Goal: Register for event/course

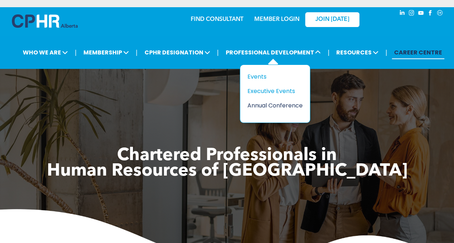
click at [272, 103] on div "Annual Conference" at bounding box center [272, 105] width 50 height 9
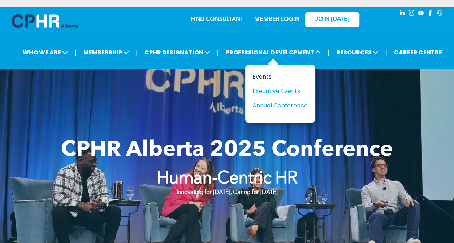
click at [253, 75] on div "Events" at bounding box center [277, 76] width 50 height 9
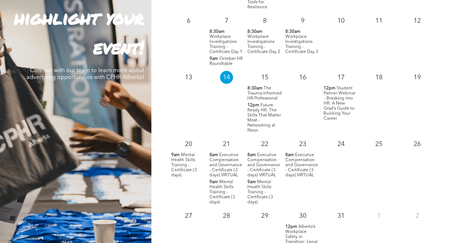
scroll to position [722, 0]
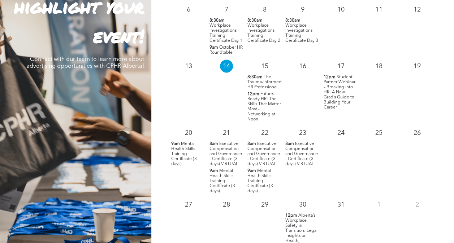
click at [258, 106] on span "Future-Ready HR: The Skills That Matter Most - Networking at Noon" at bounding box center [264, 107] width 34 height 30
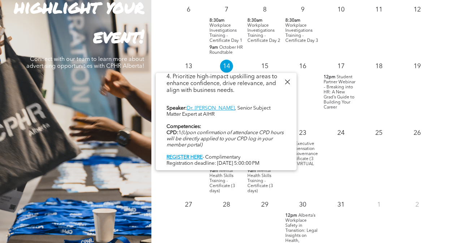
scroll to position [290, 0]
click at [292, 82] on div at bounding box center [287, 82] width 10 height 10
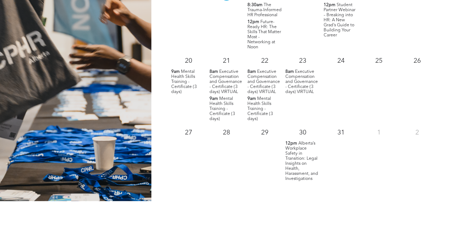
scroll to position [759, 0]
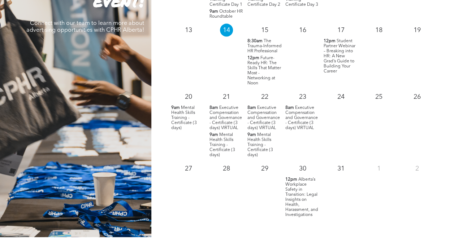
click at [177, 123] on span "Mental Health Skills Training - Certificate (3 days)" at bounding box center [184, 118] width 26 height 25
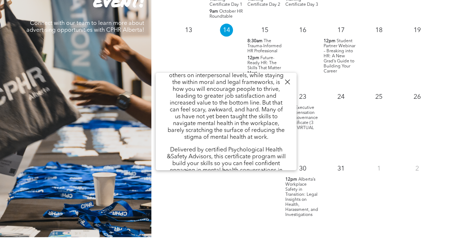
scroll to position [144, 0]
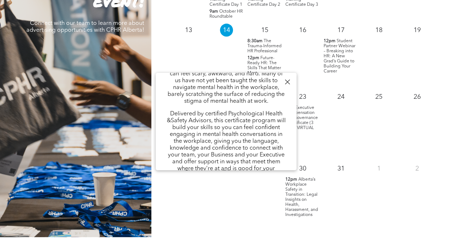
click at [284, 86] on div at bounding box center [287, 82] width 10 height 10
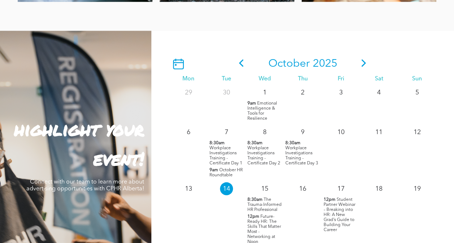
scroll to position [599, 0]
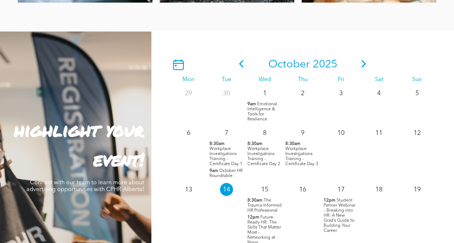
click at [366, 62] on icon at bounding box center [363, 64] width 11 height 8
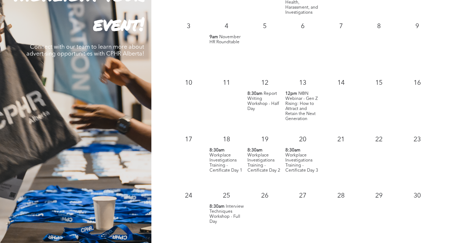
scroll to position [635, 0]
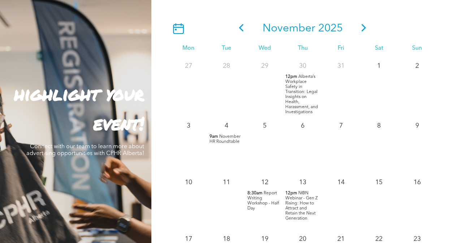
click at [361, 30] on icon at bounding box center [363, 28] width 11 height 8
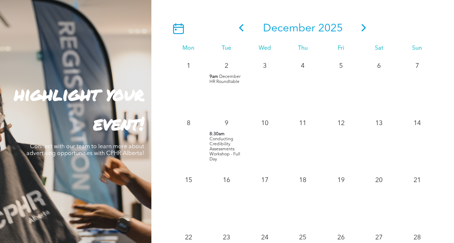
click at [363, 30] on icon at bounding box center [363, 28] width 11 height 8
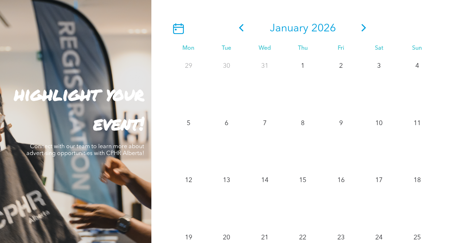
click at [364, 31] on icon at bounding box center [364, 28] width 5 height 8
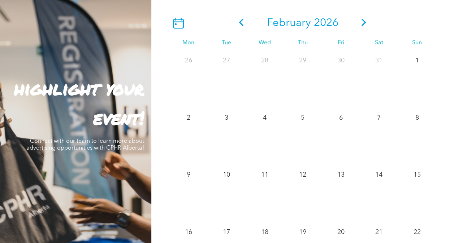
scroll to position [563, 0]
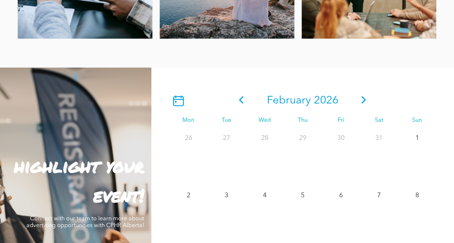
click at [243, 104] on icon at bounding box center [241, 100] width 5 height 8
click at [243, 102] on icon at bounding box center [241, 100] width 11 height 8
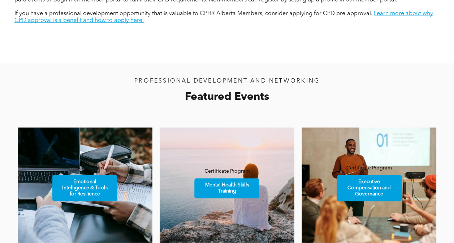
scroll to position [383, 0]
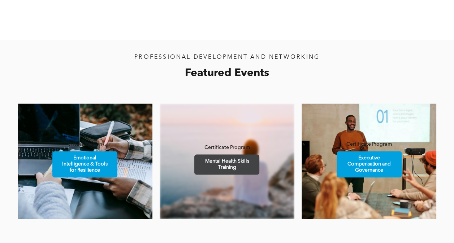
click at [243, 167] on span "Mental Health Skills Training" at bounding box center [226, 165] width 63 height 20
